Goal: Information Seeking & Learning: Learn about a topic

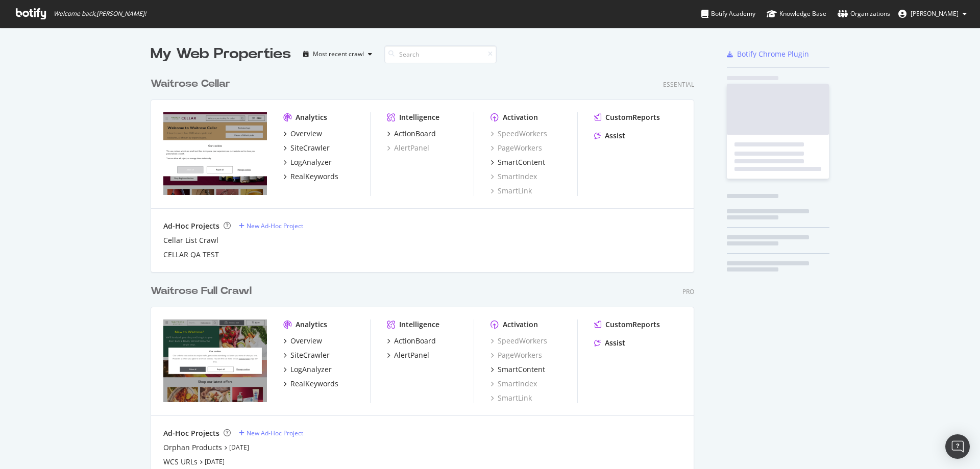
scroll to position [440, 544]
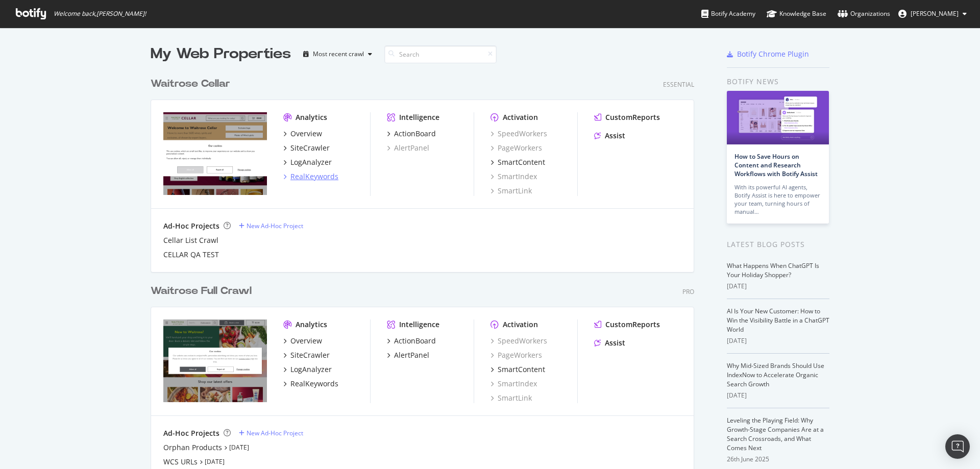
click at [330, 181] on div "RealKeywords" at bounding box center [314, 177] width 48 height 10
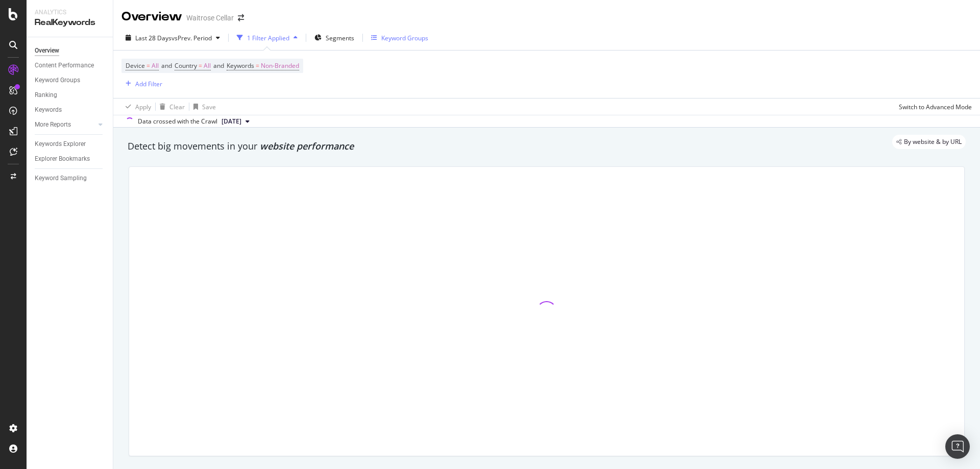
click at [371, 38] on button "Keyword Groups" at bounding box center [399, 38] width 65 height 16
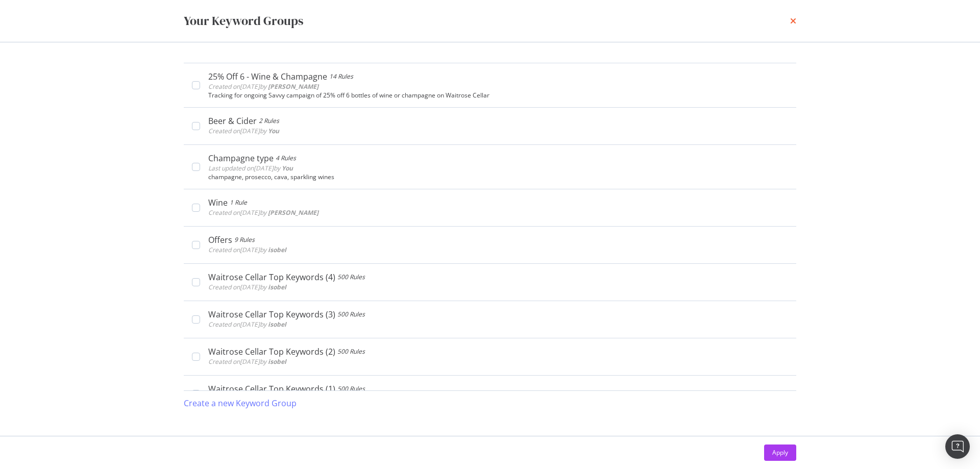
click at [795, 20] on icon "times" at bounding box center [793, 21] width 6 height 8
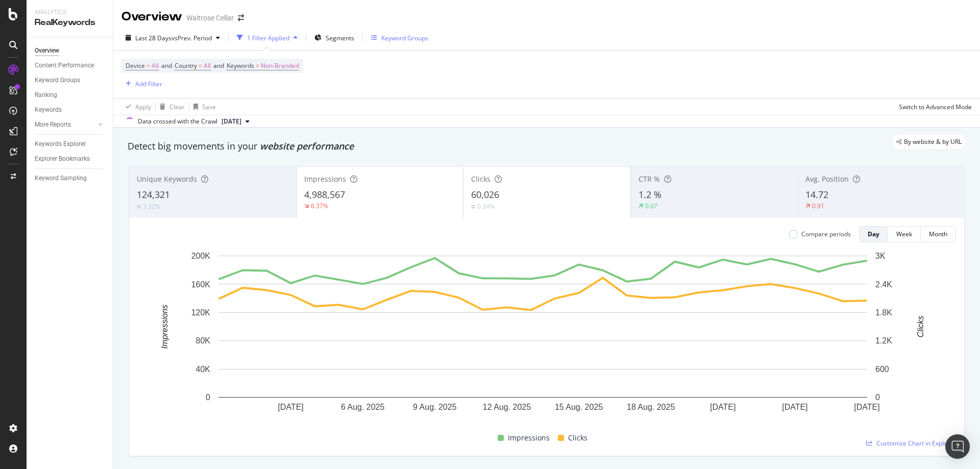
click at [394, 32] on div "Keyword Groups" at bounding box center [399, 37] width 57 height 15
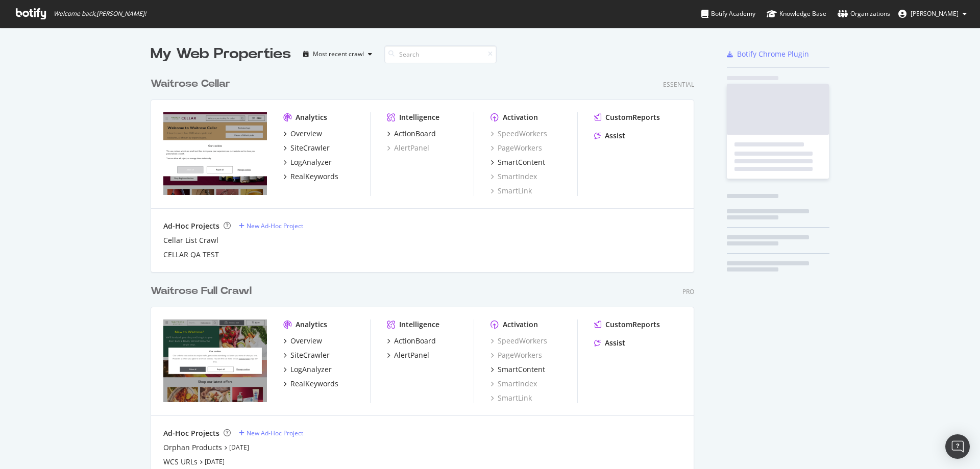
scroll to position [461, 965]
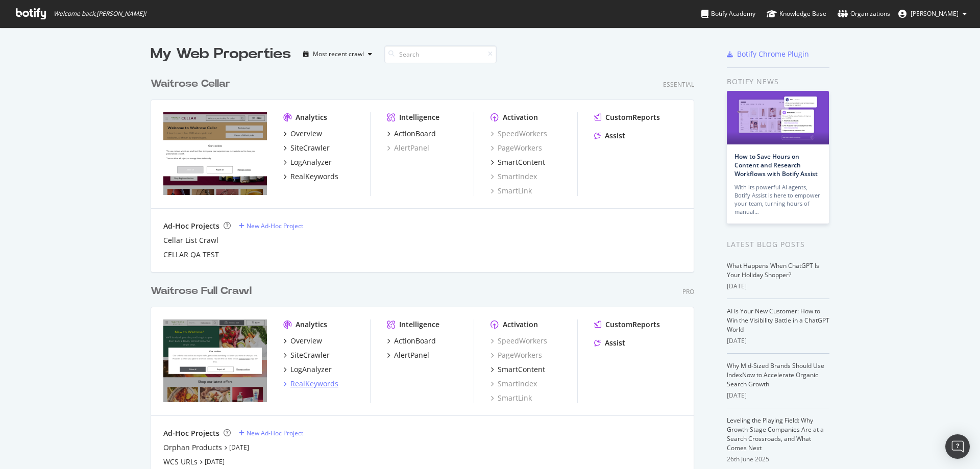
click at [309, 384] on div "RealKeywords" at bounding box center [314, 384] width 48 height 10
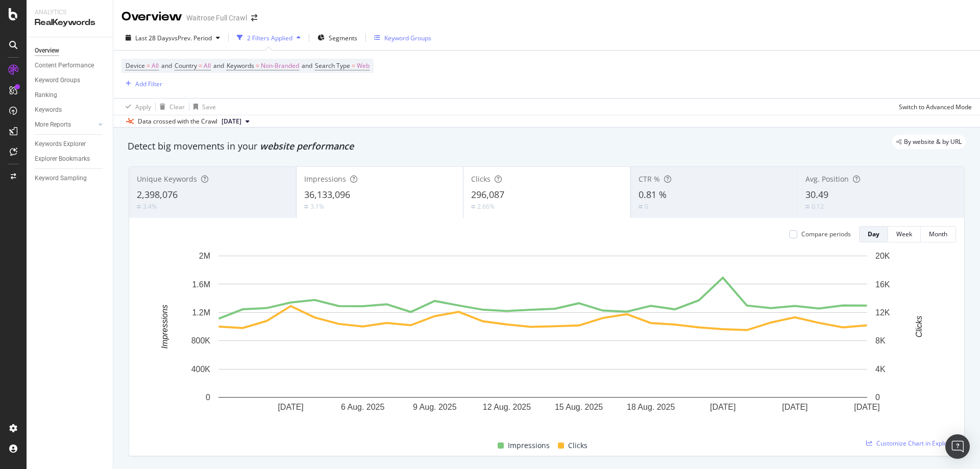
click at [416, 39] on div "Keyword Groups" at bounding box center [407, 38] width 47 height 9
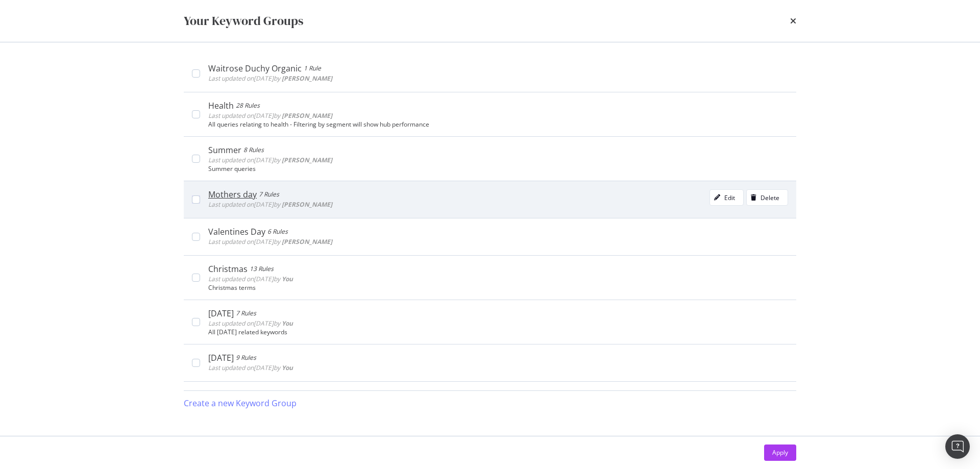
scroll to position [306, 0]
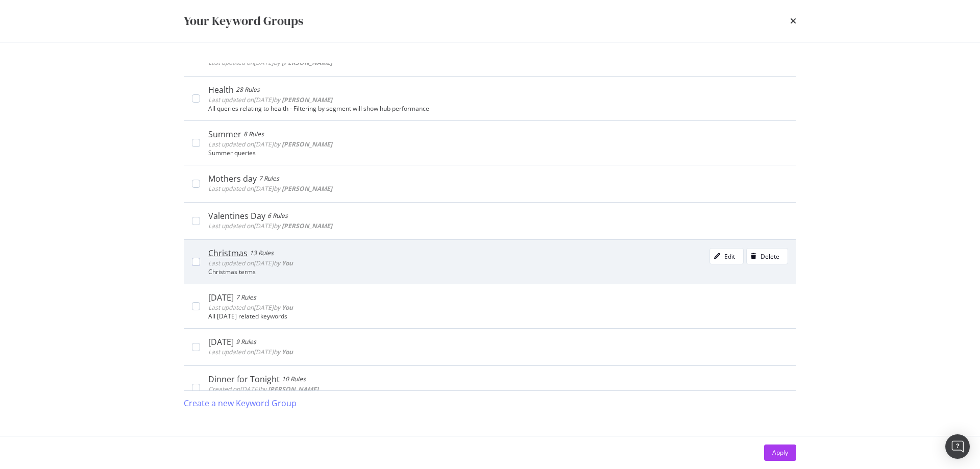
click at [326, 270] on div "Christmas terms" at bounding box center [498, 272] width 580 height 7
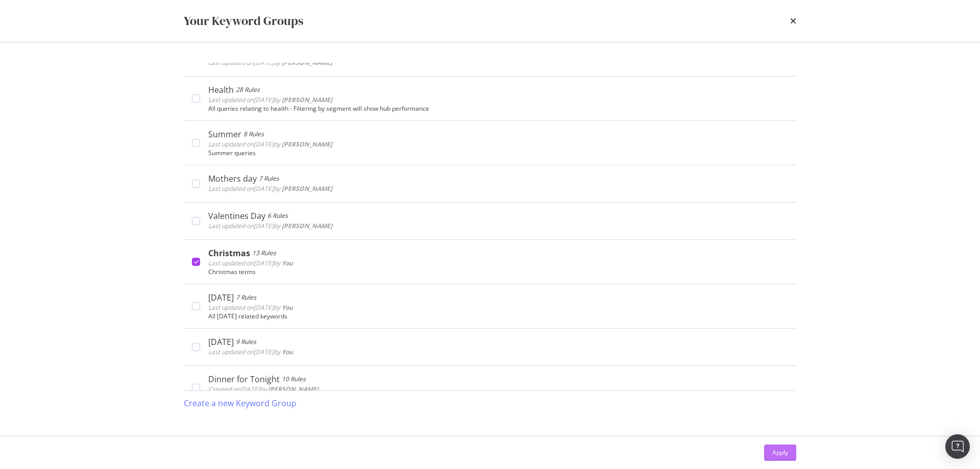
click at [777, 453] on div "Apply" at bounding box center [780, 452] width 16 height 9
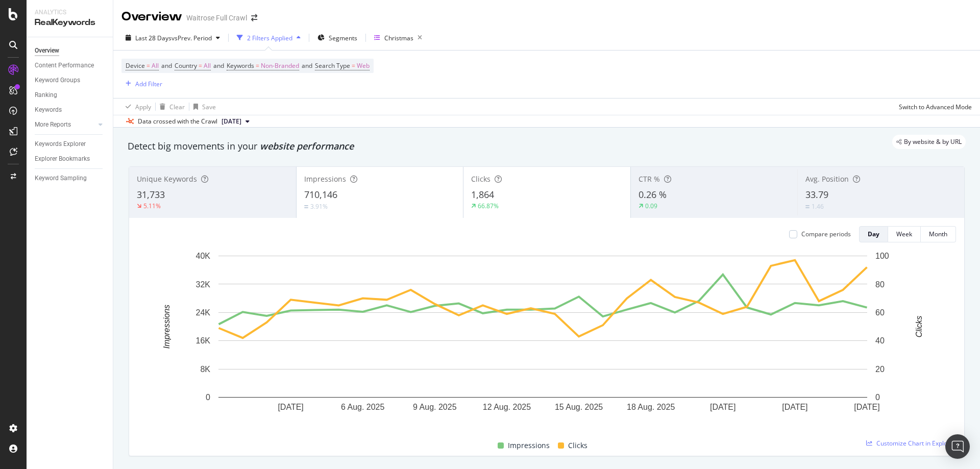
click at [202, 43] on div "Last 28 Days vs Prev. Period" at bounding box center [172, 37] width 103 height 15
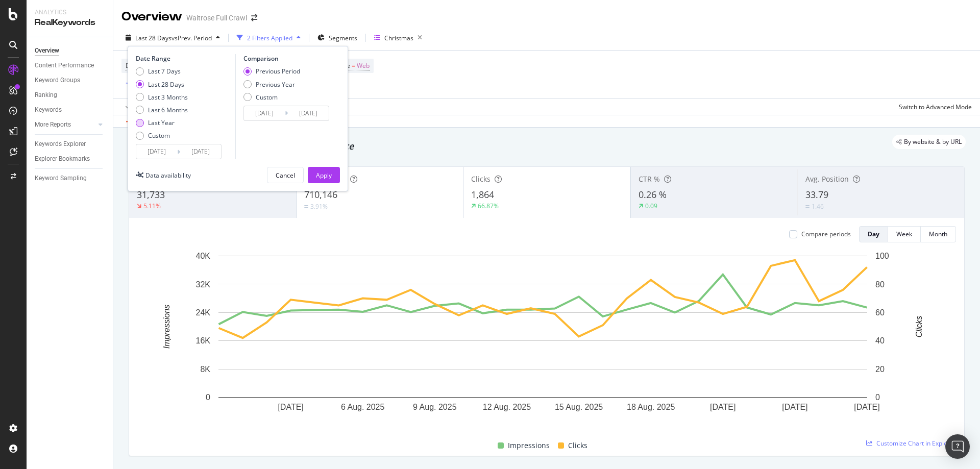
click at [168, 123] on div "Last Year" at bounding box center [161, 122] width 27 height 9
type input "[DATE]"
click at [163, 133] on div "Custom" at bounding box center [159, 135] width 22 height 9
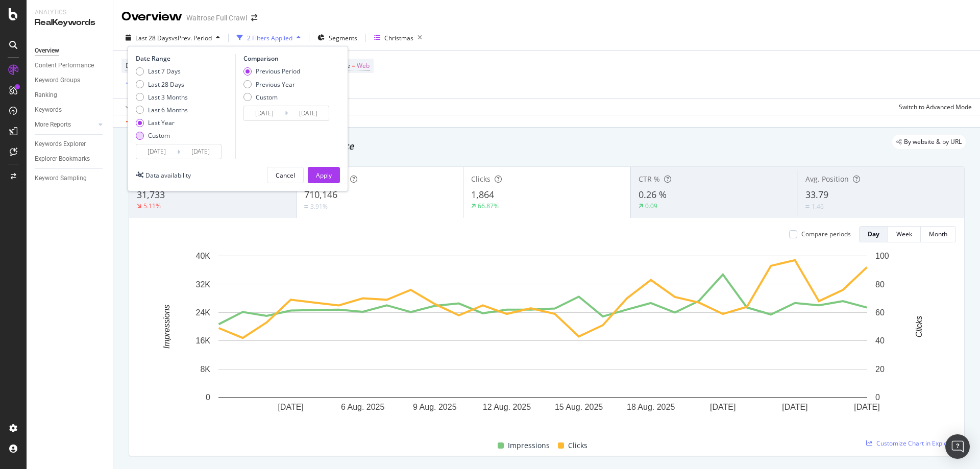
type input "[DATE]"
click at [165, 120] on div "Last Year" at bounding box center [161, 122] width 27 height 9
type input "[DATE]"
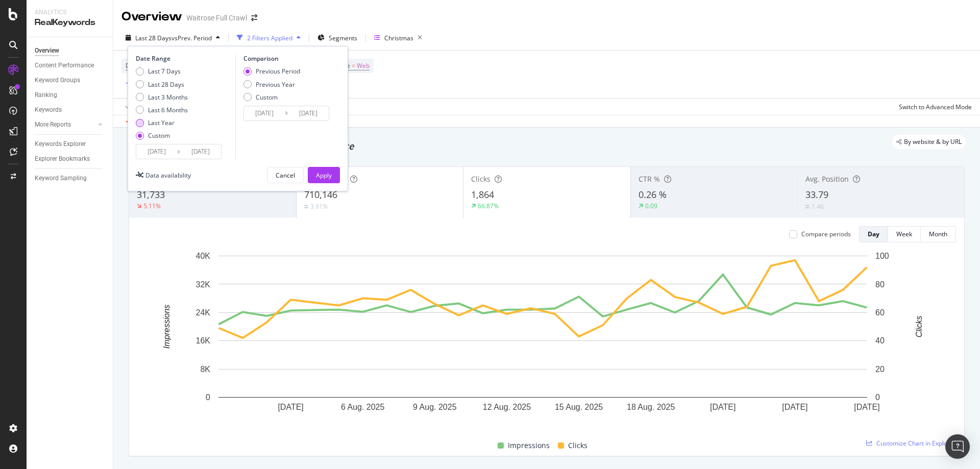
type input "[DATE]"
click at [161, 150] on input "[DATE]" at bounding box center [156, 151] width 41 height 14
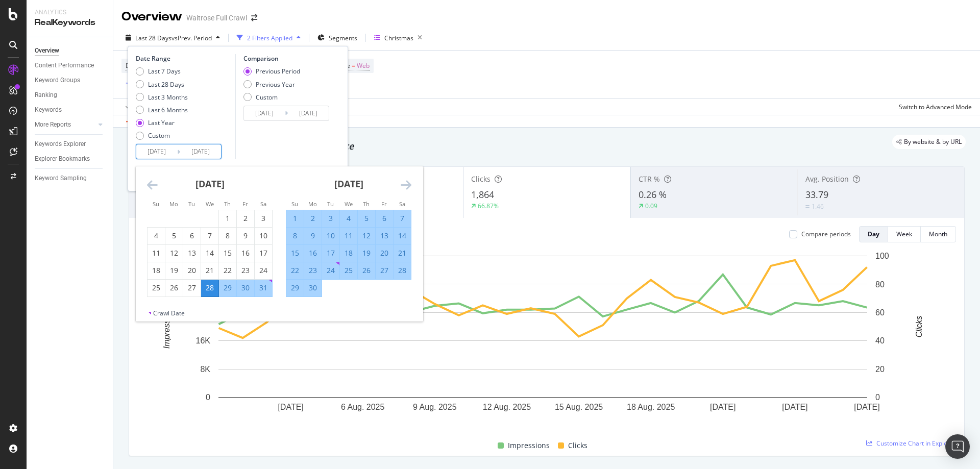
click at [148, 181] on icon "Move backward to switch to the previous month." at bounding box center [152, 185] width 11 height 12
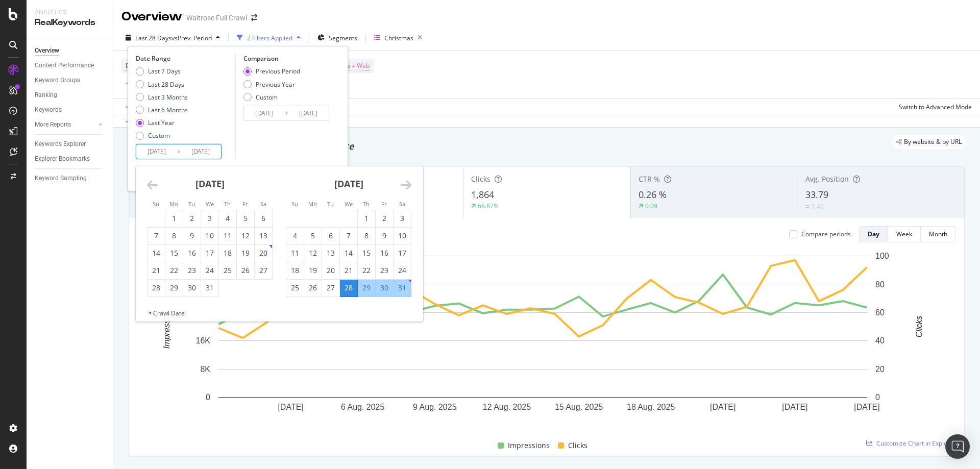
click at [148, 181] on icon "Move backward to switch to the previous month." at bounding box center [152, 185] width 11 height 12
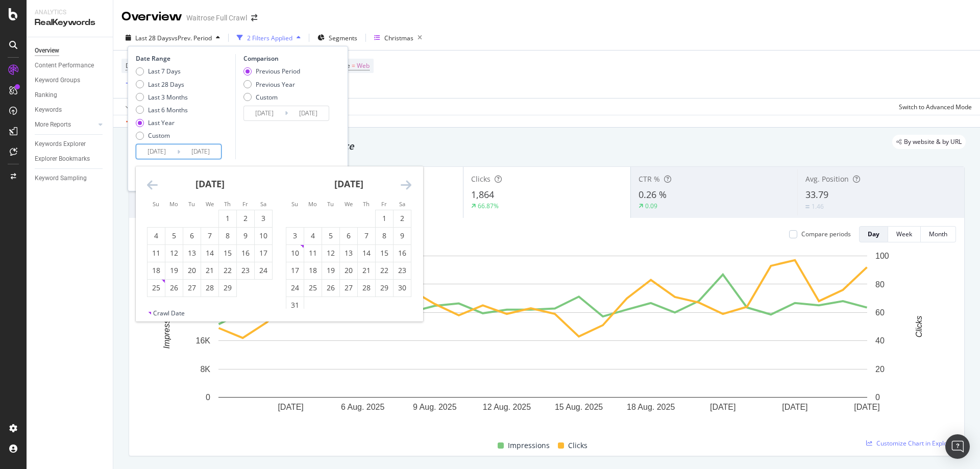
click at [148, 181] on icon "Move backward to switch to the previous month." at bounding box center [152, 185] width 11 height 12
click at [279, 142] on div "Comparison Previous Period Previous Year Custom [DATE] Navigate forward to inte…" at bounding box center [283, 106] width 97 height 105
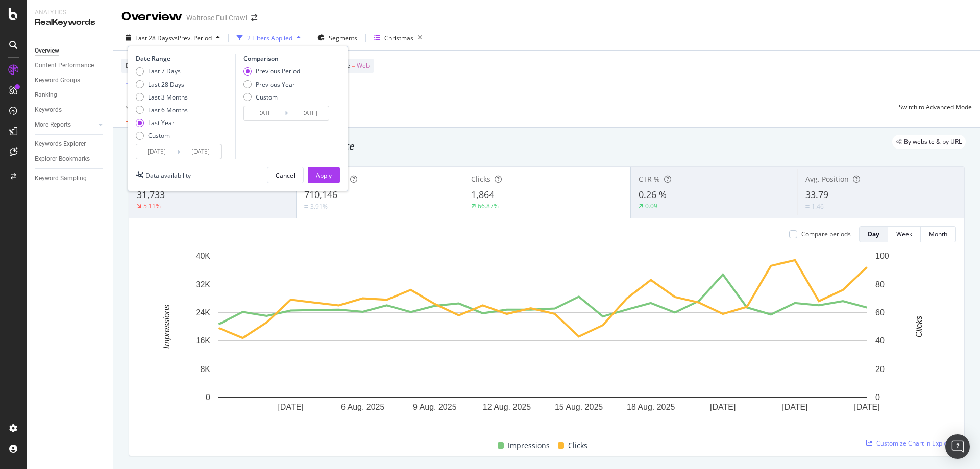
click at [169, 155] on input "[DATE]" at bounding box center [156, 151] width 41 height 14
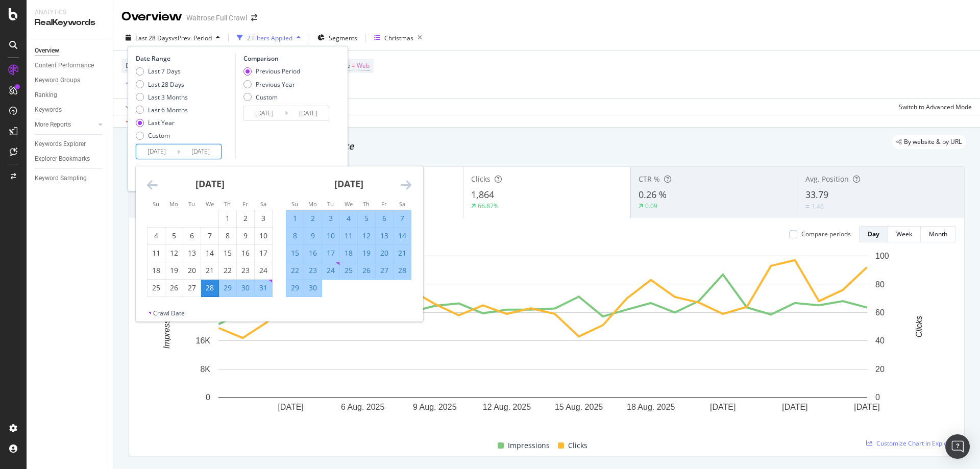
click at [283, 150] on div "Comparison Previous Period Previous Year Custom [DATE] Navigate forward to inte…" at bounding box center [283, 106] width 97 height 105
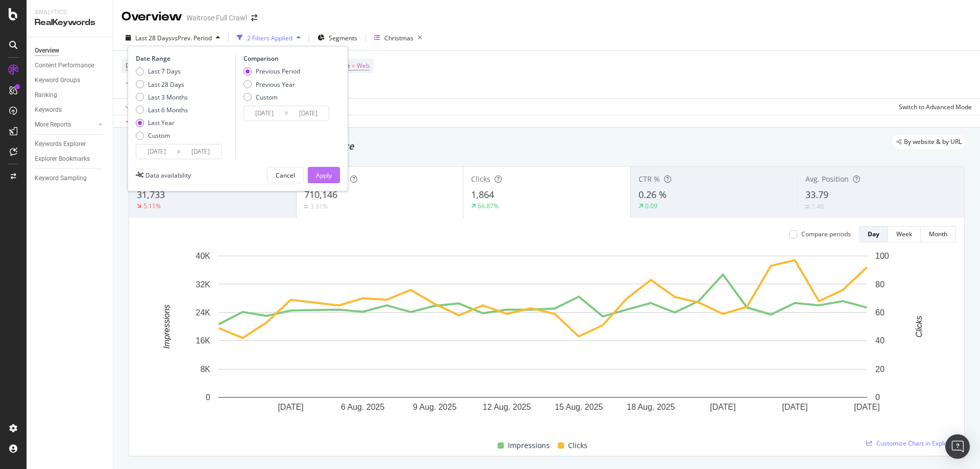
click at [331, 183] on div "Apply" at bounding box center [324, 174] width 16 height 15
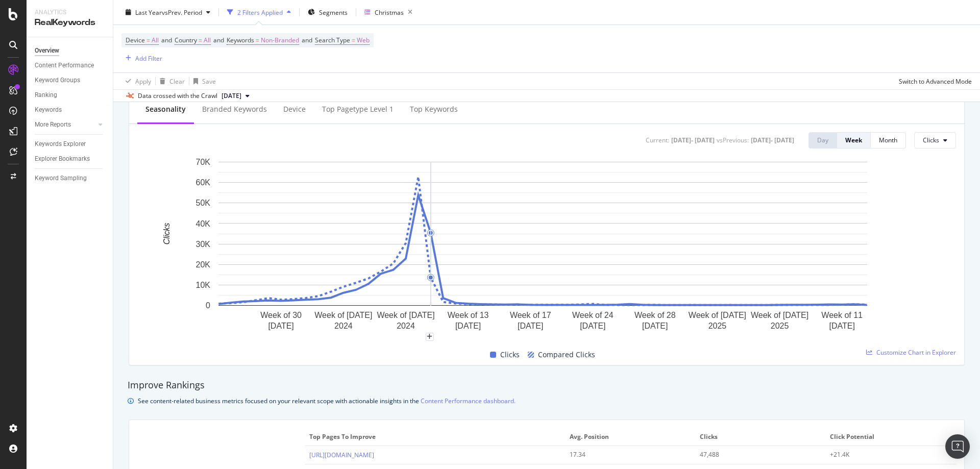
scroll to position [408, 0]
